Goal: Task Accomplishment & Management: Use online tool/utility

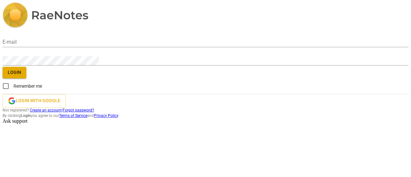
type input "[EMAIL_ADDRESS][DOMAIN_NAME]"
click at [13, 94] on input "Remember me" at bounding box center [5, 85] width 15 height 15
checkbox input "true"
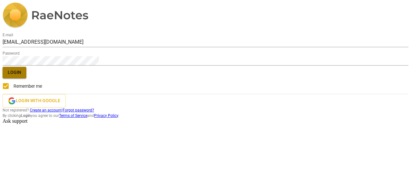
click at [21, 76] on span "Login" at bounding box center [14, 72] width 13 height 6
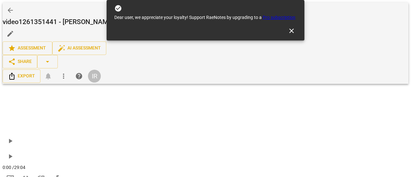
click at [292, 27] on span "close" at bounding box center [292, 31] width 8 height 8
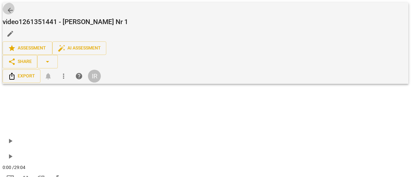
click at [12, 6] on span "arrow_back" at bounding box center [10, 10] width 8 height 8
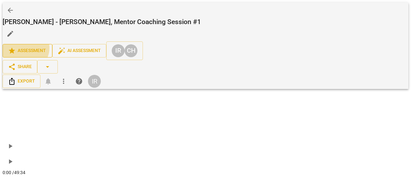
click at [47, 47] on span "star Assessment" at bounding box center [27, 51] width 39 height 8
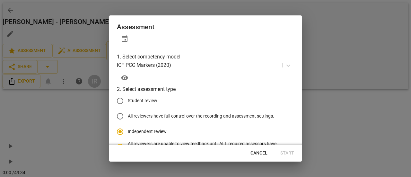
click at [349, 114] on div at bounding box center [205, 88] width 411 height 177
radio input "false"
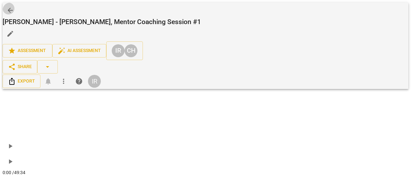
click at [10, 10] on span "arrow_back" at bounding box center [10, 10] width 8 height 8
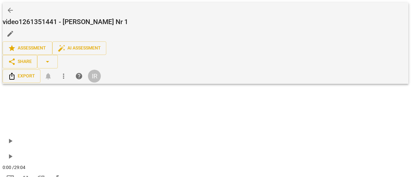
drag, startPoint x: 404, startPoint y: 93, endPoint x: 195, endPoint y: 6, distance: 226.8
click at [47, 44] on span "star Assessment" at bounding box center [27, 48] width 39 height 8
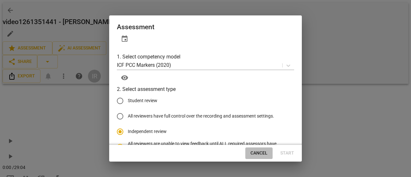
click at [262, 150] on span "Cancel" at bounding box center [258, 153] width 17 height 6
radio input "false"
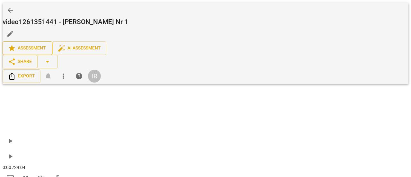
click at [47, 44] on span "star Assessment" at bounding box center [27, 48] width 39 height 8
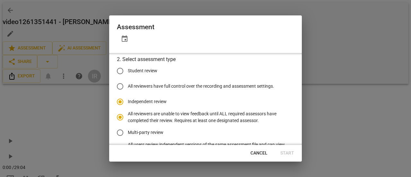
scroll to position [0, 0]
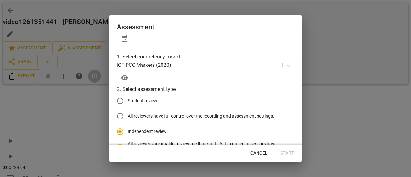
click at [318, 18] on div at bounding box center [205, 88] width 411 height 177
radio input "false"
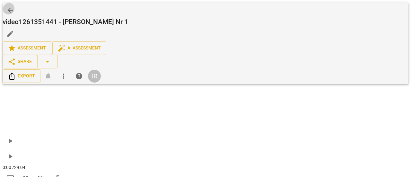
click at [12, 6] on span "arrow_back" at bounding box center [10, 10] width 8 height 8
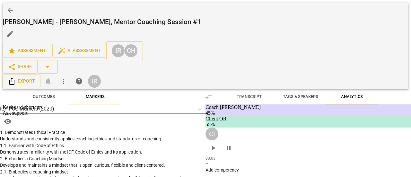
click at [236, 94] on span "Transcript" at bounding box center [248, 96] width 25 height 5
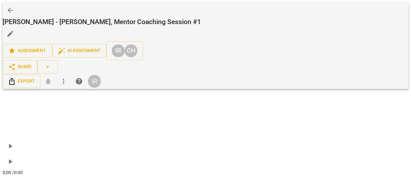
click at [47, 47] on span "star Assessment" at bounding box center [27, 51] width 39 height 8
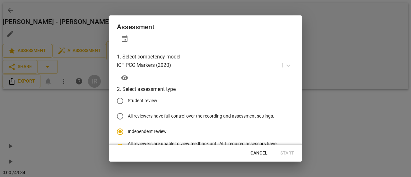
scroll to position [94, 0]
click at [264, 152] on span "Cancel" at bounding box center [258, 153] width 17 height 6
radio input "false"
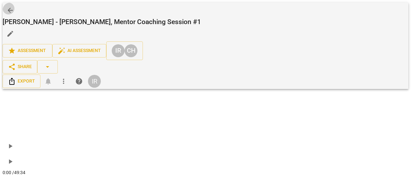
click at [9, 6] on span "arrow_back" at bounding box center [10, 10] width 8 height 8
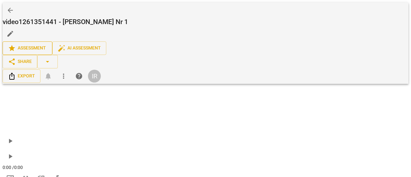
click at [47, 44] on span "star Assessment" at bounding box center [27, 48] width 39 height 8
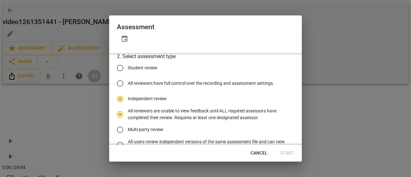
scroll to position [34, 0]
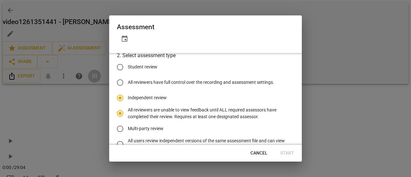
radio input "false"
click at [121, 59] on input "Student review" at bounding box center [119, 66] width 15 height 15
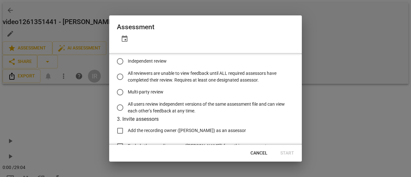
scroll to position [82, 0]
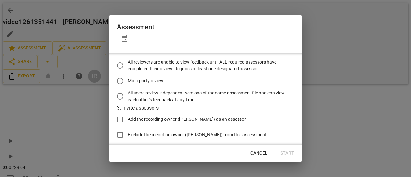
radio input "false"
click at [119, 112] on input "Add the recording owner ([PERSON_NAME]) as an assessor" at bounding box center [119, 119] width 15 height 15
checkbox input "true"
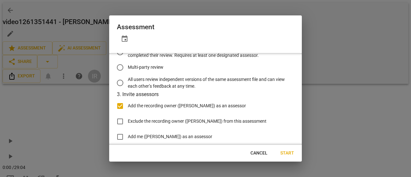
radio input "false"
click at [152, 149] on input "text" at bounding box center [205, 154] width 177 height 10
type input "d"
type input "[EMAIL_ADDRESS][DOMAIN_NAME]"
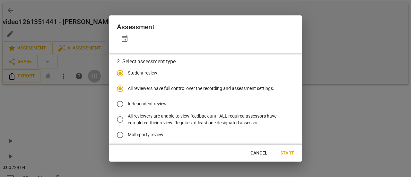
scroll to position [25, 0]
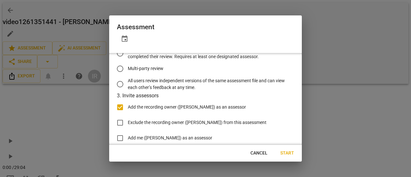
radio input "false"
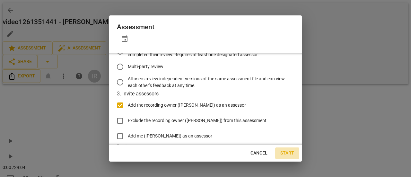
click at [290, 150] on span "Start" at bounding box center [287, 153] width 14 height 6
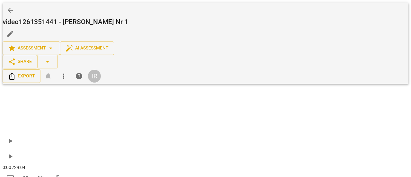
scroll to position [102, 0]
drag, startPoint x: 369, startPoint y: 141, endPoint x: 363, endPoint y: 141, distance: 5.8
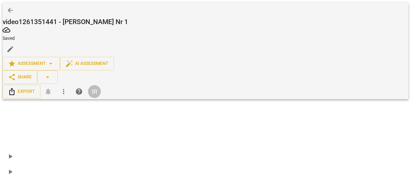
drag, startPoint x: 305, startPoint y: 149, endPoint x: 297, endPoint y: 150, distance: 8.1
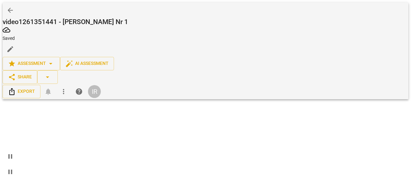
type input "38"
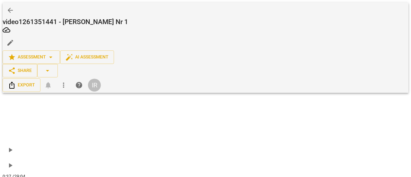
drag, startPoint x: 331, startPoint y: 149, endPoint x: 317, endPoint y: 148, distance: 14.1
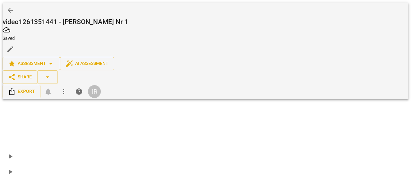
scroll to position [459, 0]
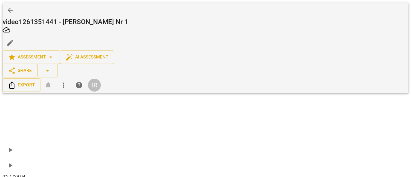
drag, startPoint x: 277, startPoint y: 108, endPoint x: 255, endPoint y: 107, distance: 21.2
drag, startPoint x: 276, startPoint y: 109, endPoint x: 253, endPoint y: 109, distance: 23.1
drag, startPoint x: 278, startPoint y: 108, endPoint x: 271, endPoint y: 108, distance: 6.4
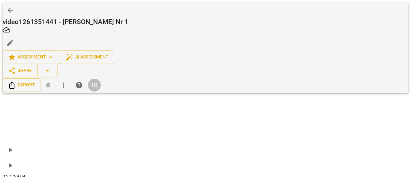
drag, startPoint x: 269, startPoint y: 116, endPoint x: 261, endPoint y: 116, distance: 8.3
drag, startPoint x: 303, startPoint y: 115, endPoint x: 339, endPoint y: 114, distance: 35.6
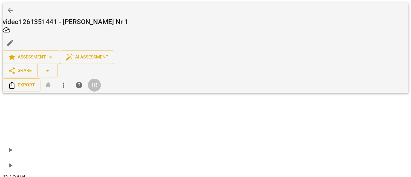
drag, startPoint x: 338, startPoint y: 116, endPoint x: 325, endPoint y: 116, distance: 13.5
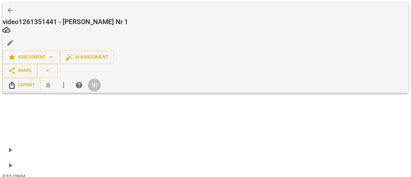
scroll to position [521, 0]
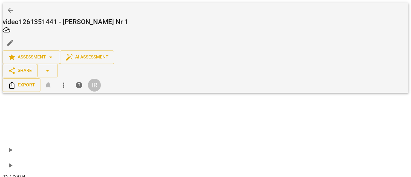
scroll to position [1246, 0]
